Goal: Information Seeking & Learning: Learn about a topic

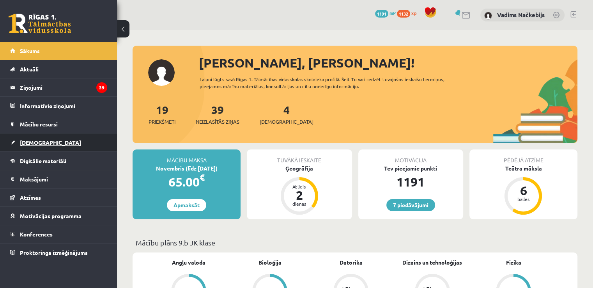
click at [67, 135] on link "[DEMOGRAPHIC_DATA]" at bounding box center [58, 142] width 97 height 18
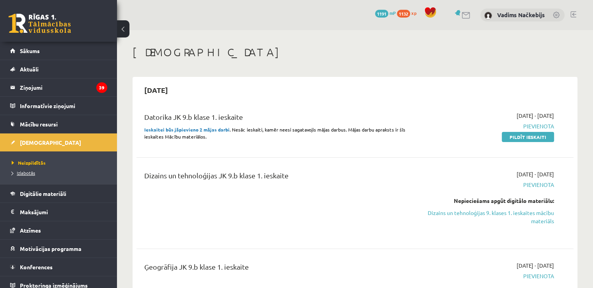
click at [22, 172] on span "Izlabotās" at bounding box center [23, 173] width 23 height 6
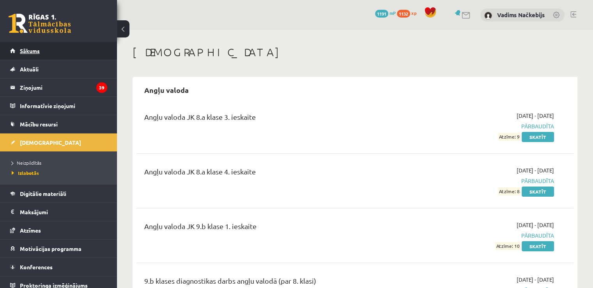
click at [70, 46] on link "Sākums" at bounding box center [58, 51] width 97 height 18
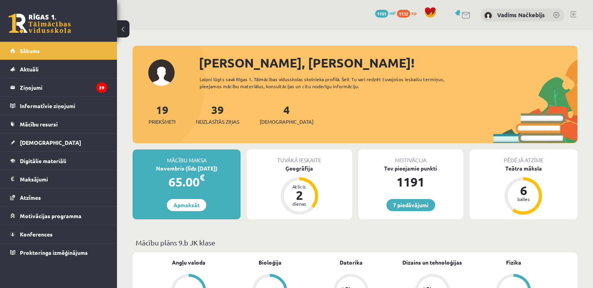
click at [278, 116] on div "4 Ieskaites" at bounding box center [287, 113] width 54 height 24
click at [273, 124] on span "[DEMOGRAPHIC_DATA]" at bounding box center [287, 122] width 54 height 8
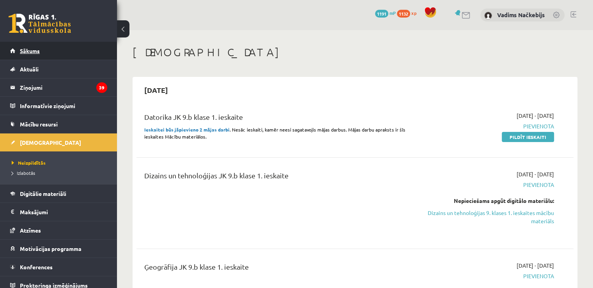
click at [75, 50] on link "Sākums" at bounding box center [58, 51] width 97 height 18
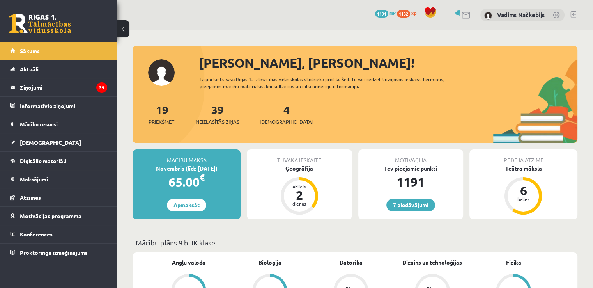
click at [572, 14] on link at bounding box center [574, 14] width 6 height 6
click at [406, 13] on span "1132" at bounding box center [403, 14] width 13 height 8
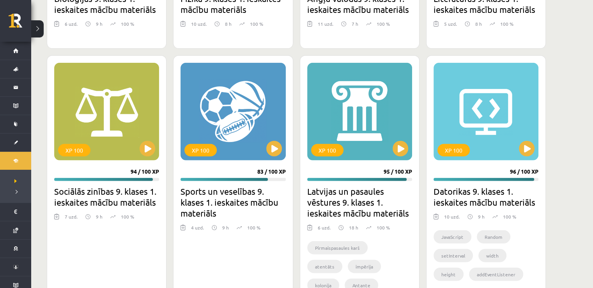
scroll to position [2107, 0]
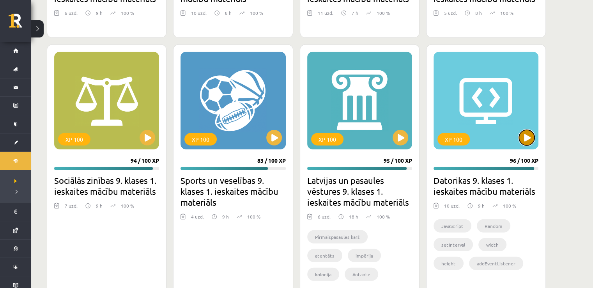
click at [528, 134] on button at bounding box center [527, 138] width 16 height 16
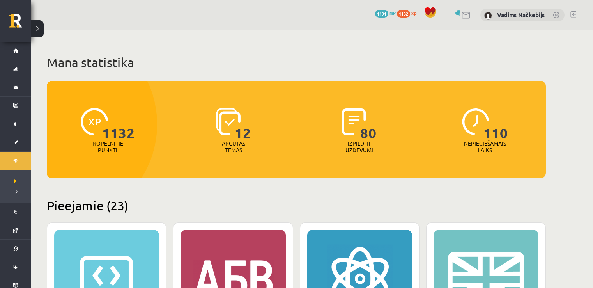
scroll to position [2106, 0]
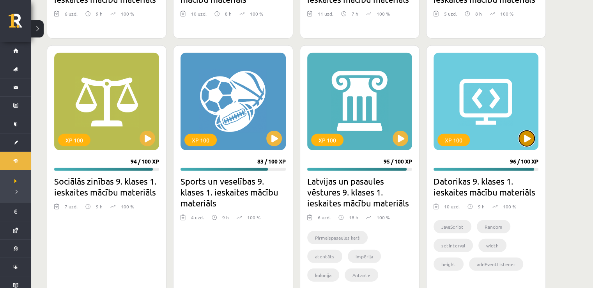
click at [524, 135] on button at bounding box center [527, 139] width 16 height 16
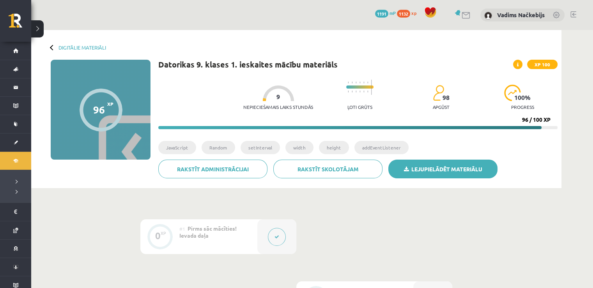
click at [484, 164] on link "Lejupielādēt materiālu" at bounding box center [443, 169] width 109 height 19
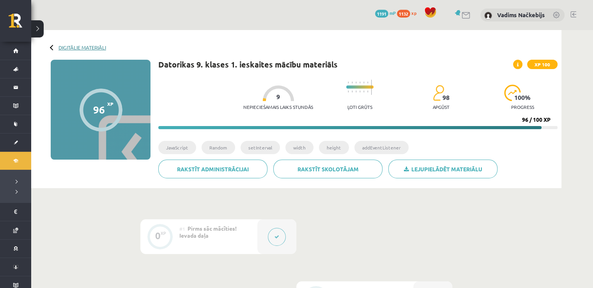
click at [97, 48] on link "Digitālie materiāli" at bounding box center [83, 47] width 48 height 6
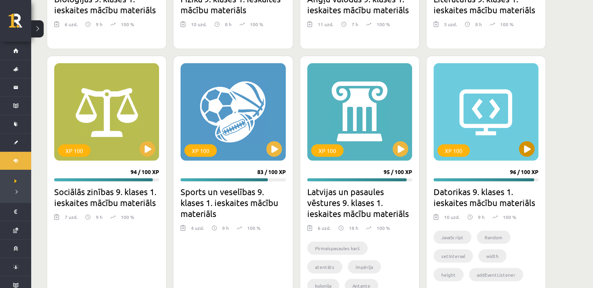
scroll to position [2107, 0]
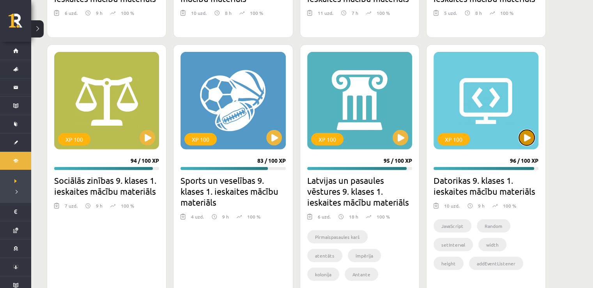
click at [527, 139] on button at bounding box center [527, 138] width 16 height 16
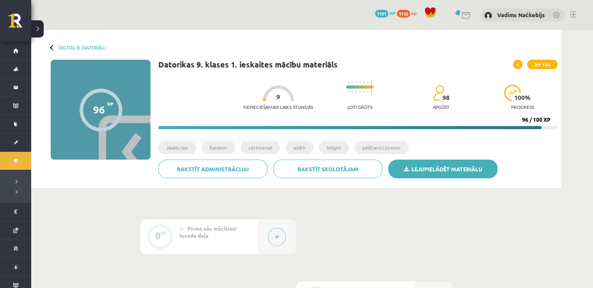
click at [476, 169] on link "Lejupielādēt materiālu" at bounding box center [443, 169] width 109 height 19
